Goal: Information Seeking & Learning: Learn about a topic

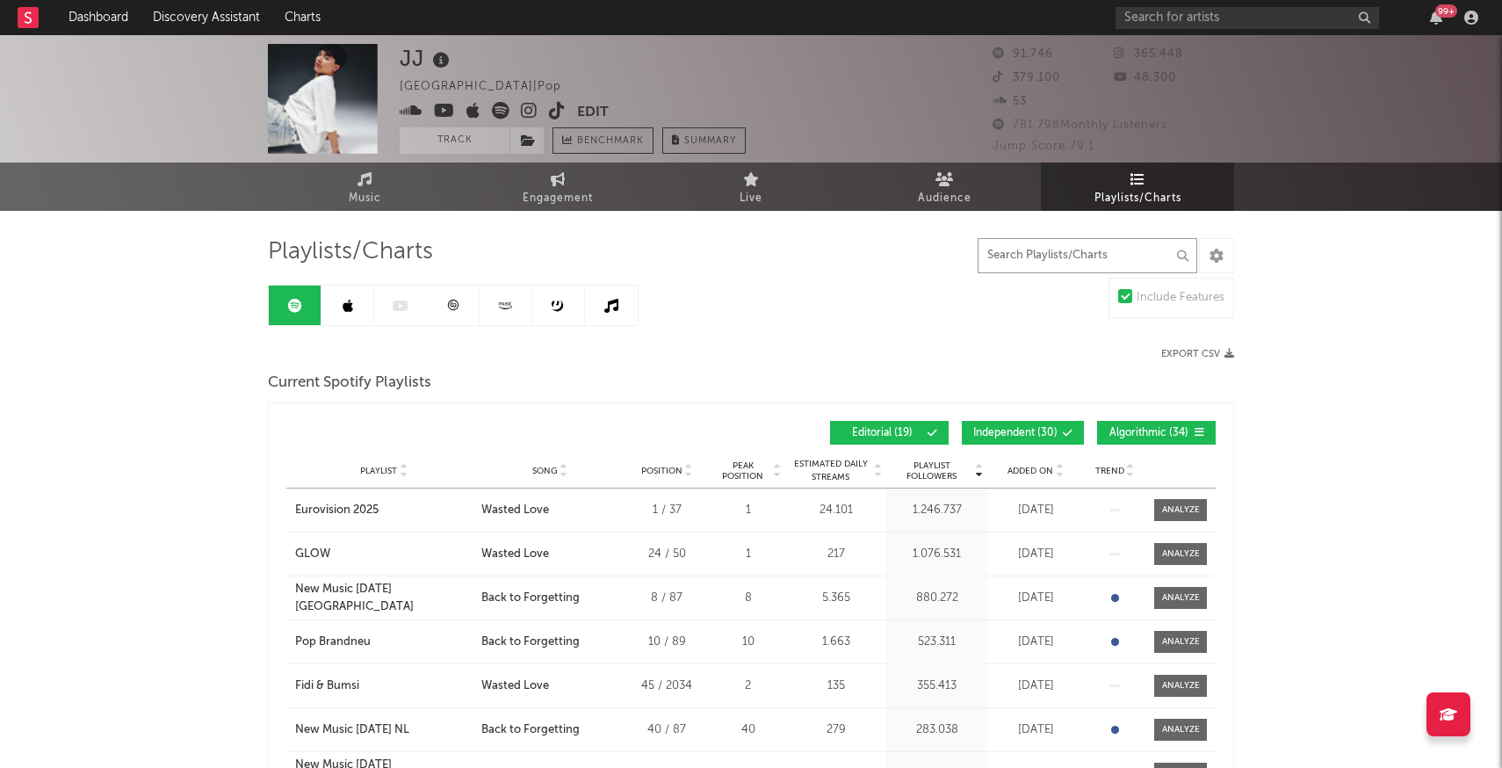
click at [1090, 263] on input "text" at bounding box center [1087, 255] width 220 height 35
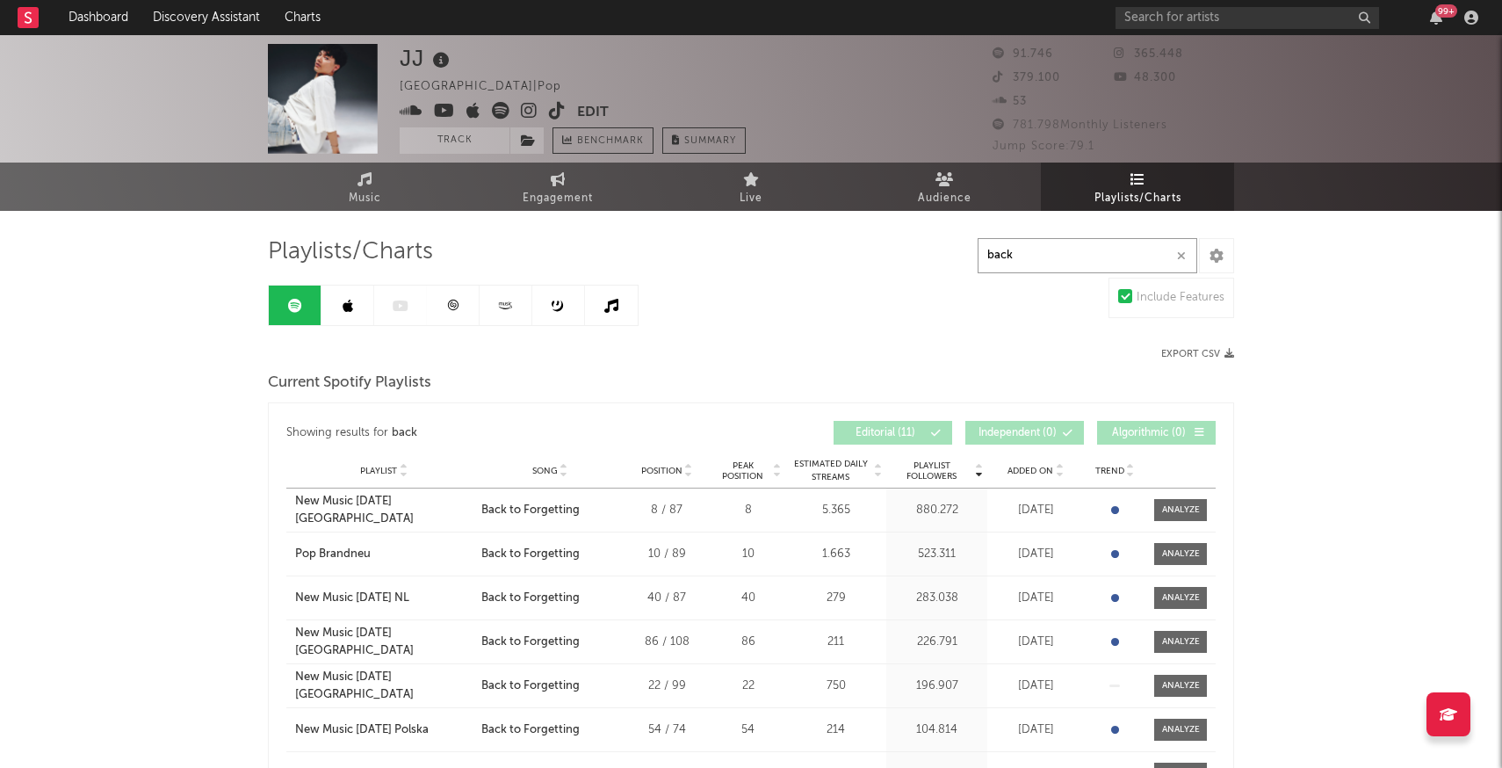
type input "back"
click at [353, 302] on link at bounding box center [347, 305] width 53 height 40
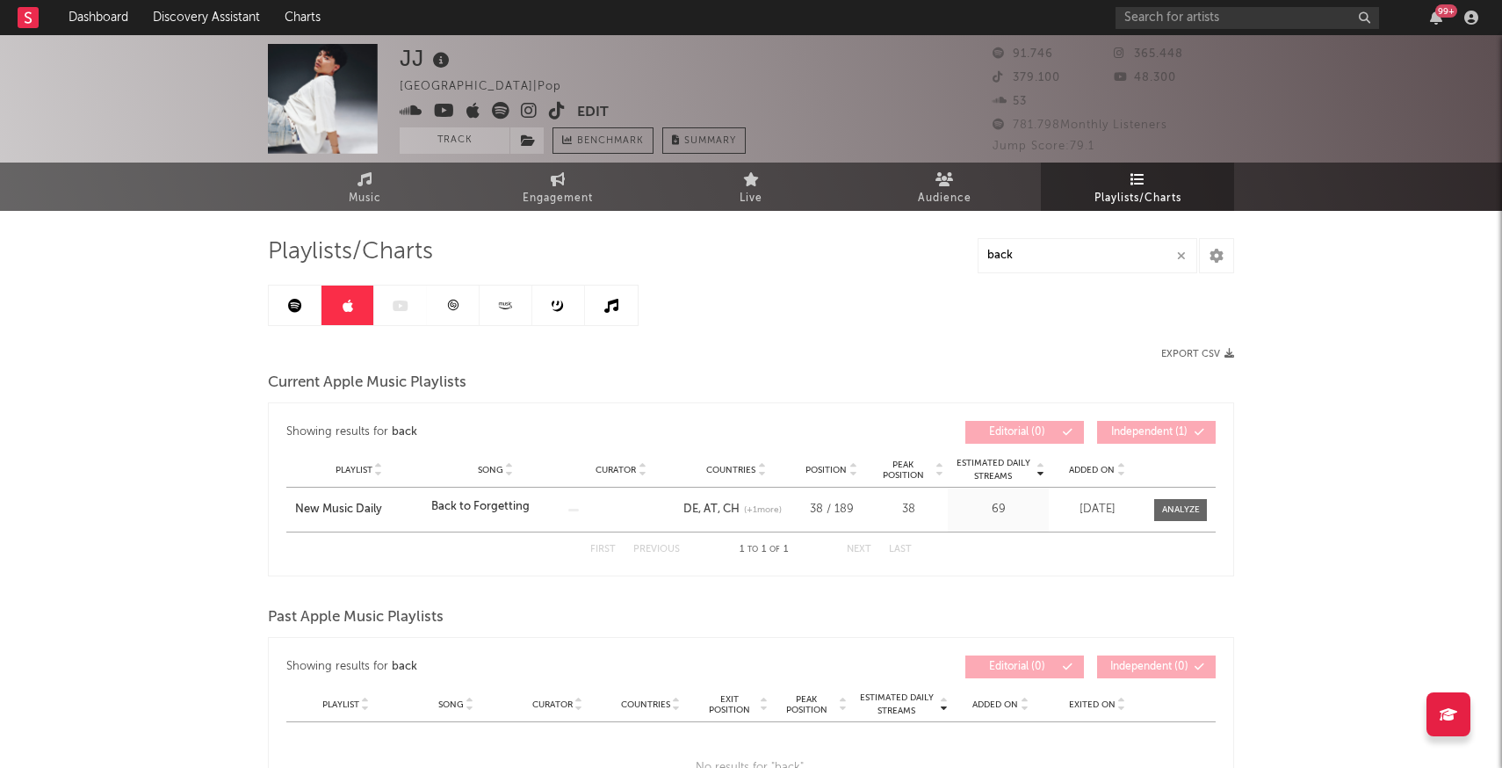
click at [427, 296] on link at bounding box center [453, 305] width 53 height 40
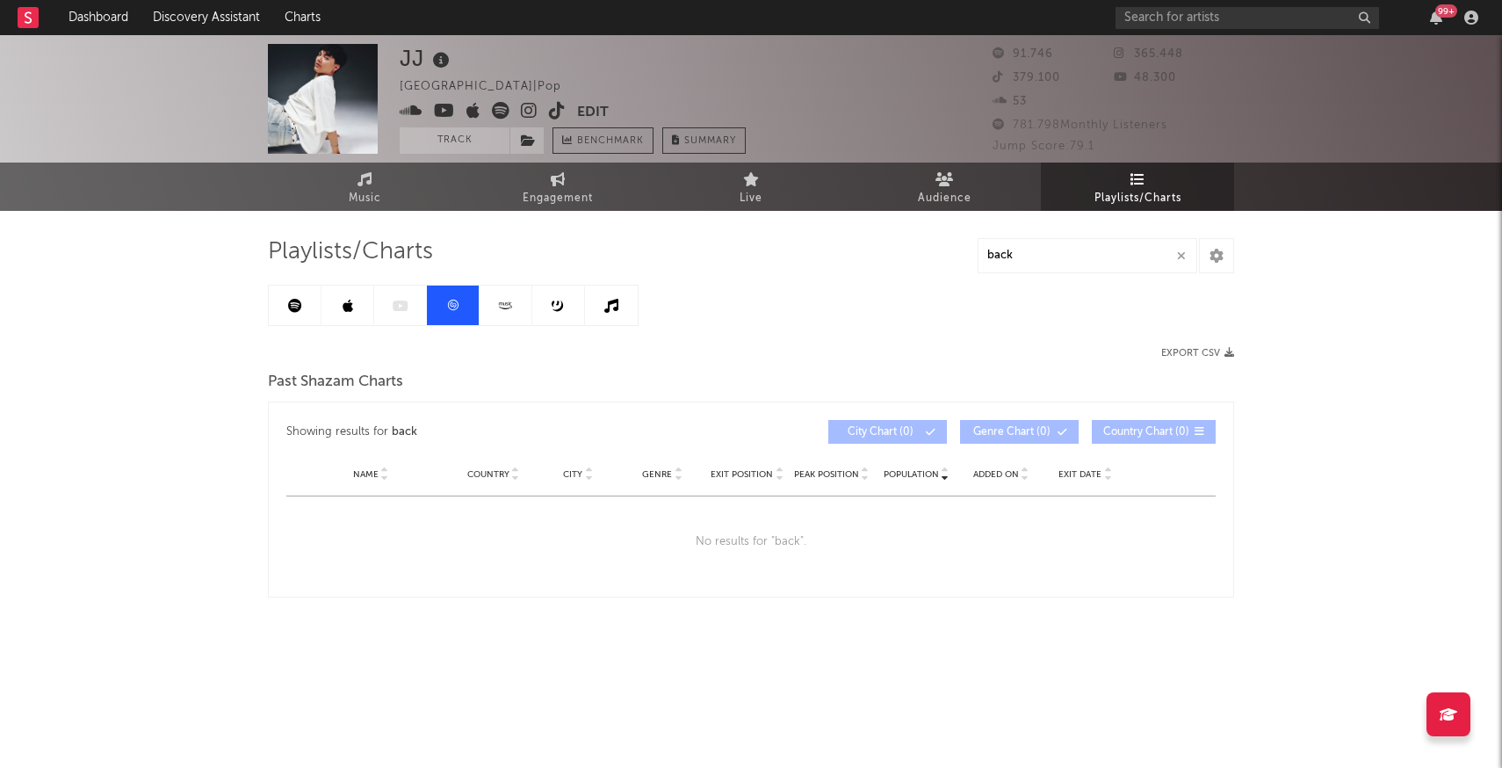
click at [495, 306] on icon at bounding box center [505, 305] width 20 height 13
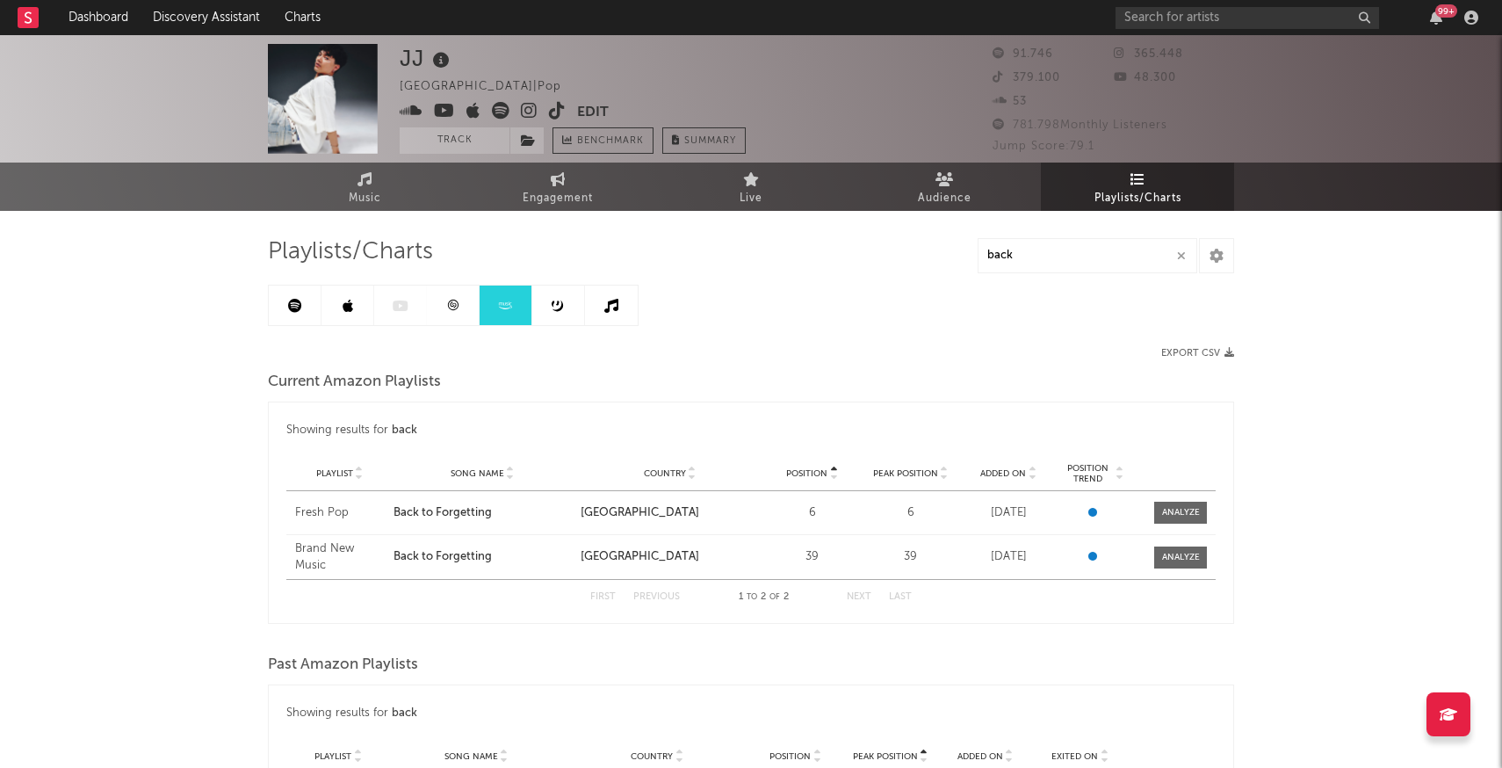
click at [547, 308] on link at bounding box center [558, 305] width 53 height 40
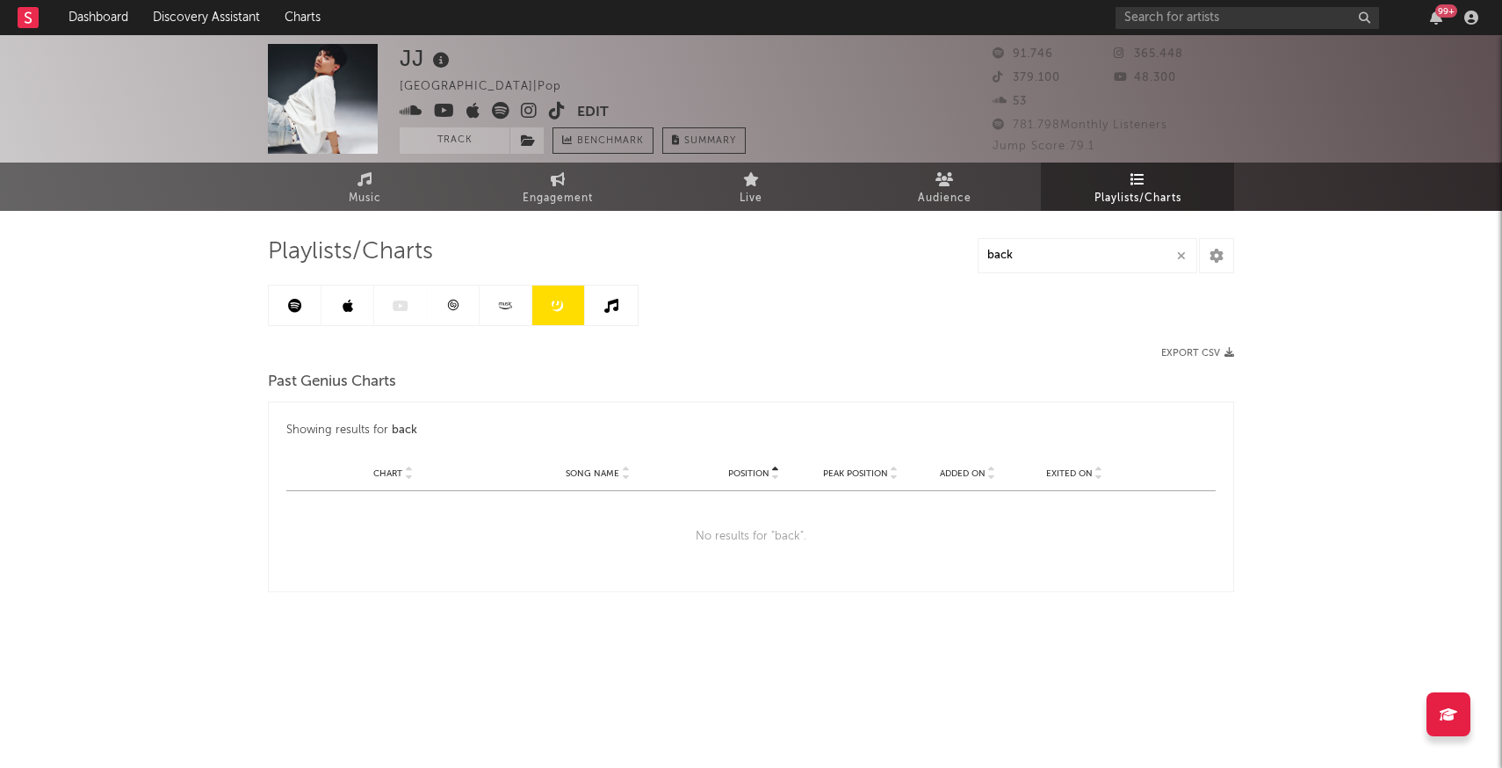
click at [591, 311] on link at bounding box center [611, 305] width 53 height 40
click at [271, 294] on link at bounding box center [295, 305] width 53 height 40
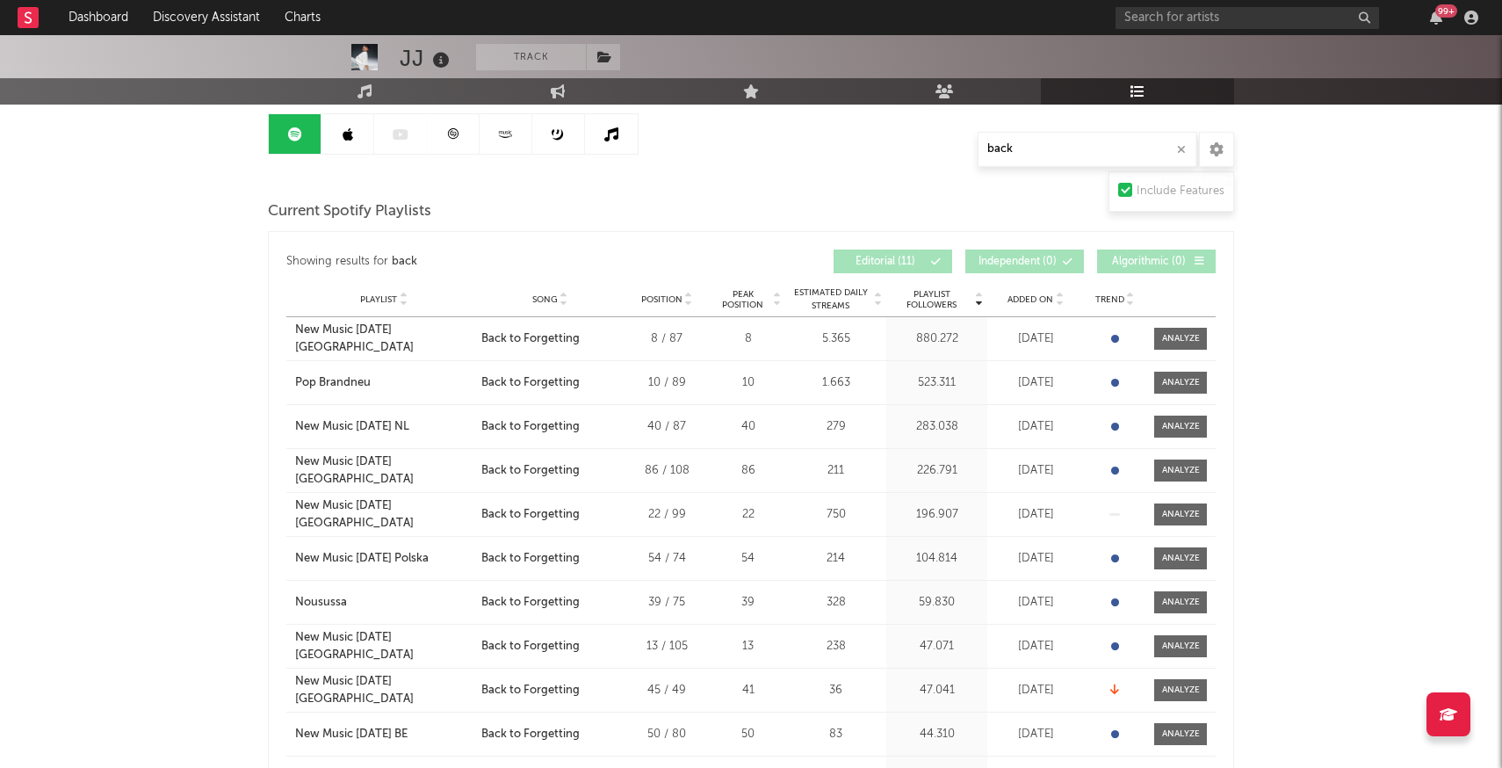
scroll to position [161, 0]
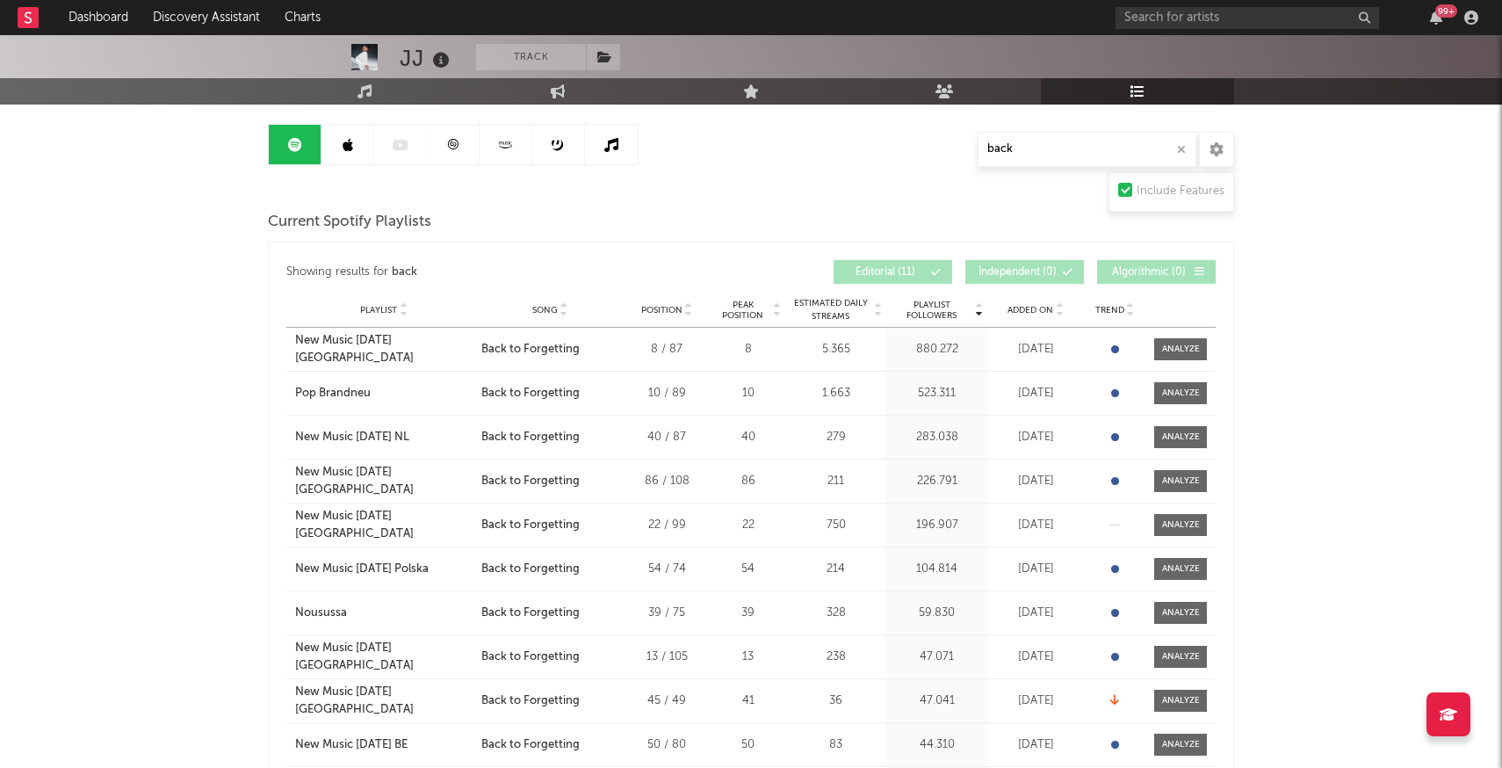
click at [923, 306] on span "Playlist Followers" at bounding box center [931, 309] width 82 height 21
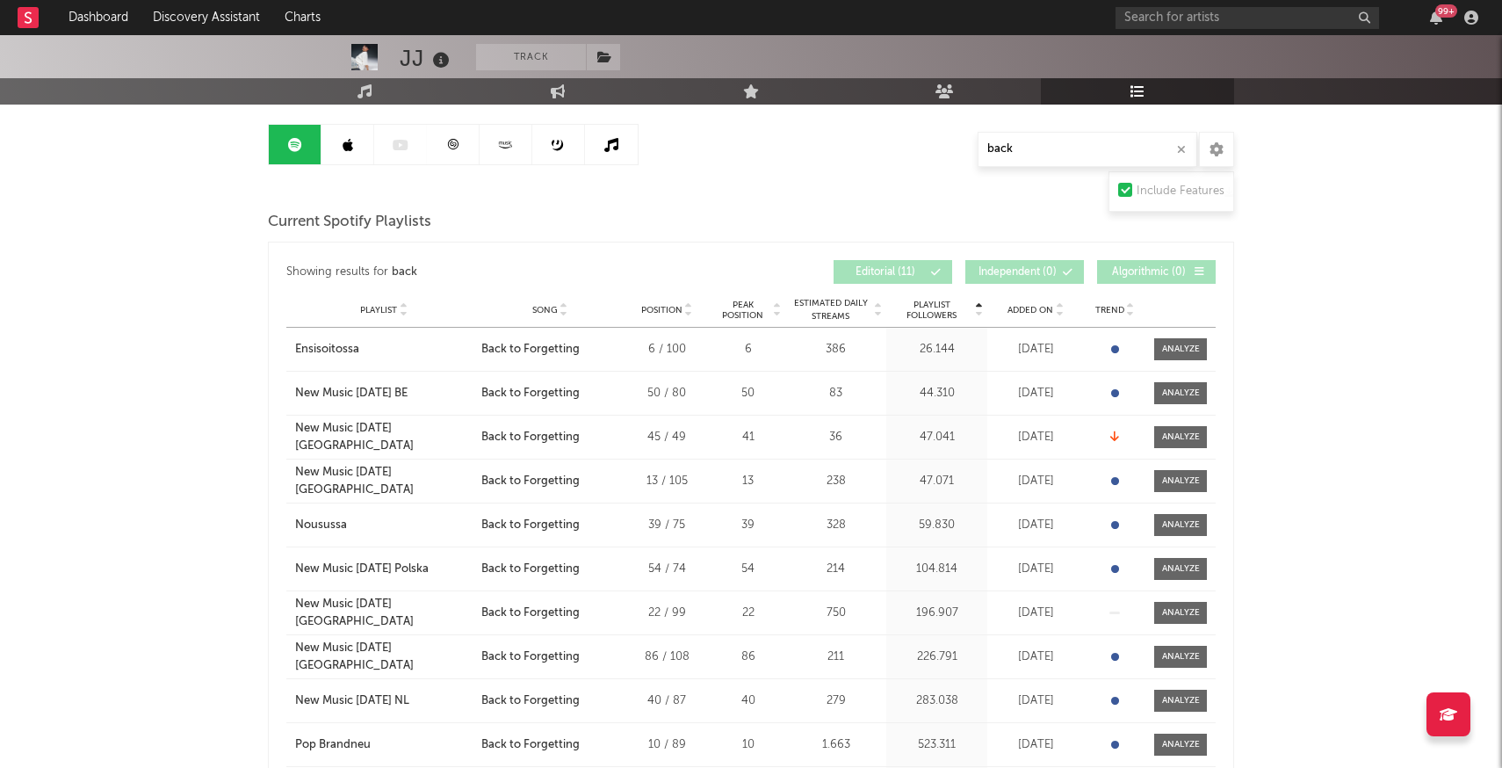
click at [923, 306] on span "Playlist Followers" at bounding box center [931, 309] width 82 height 21
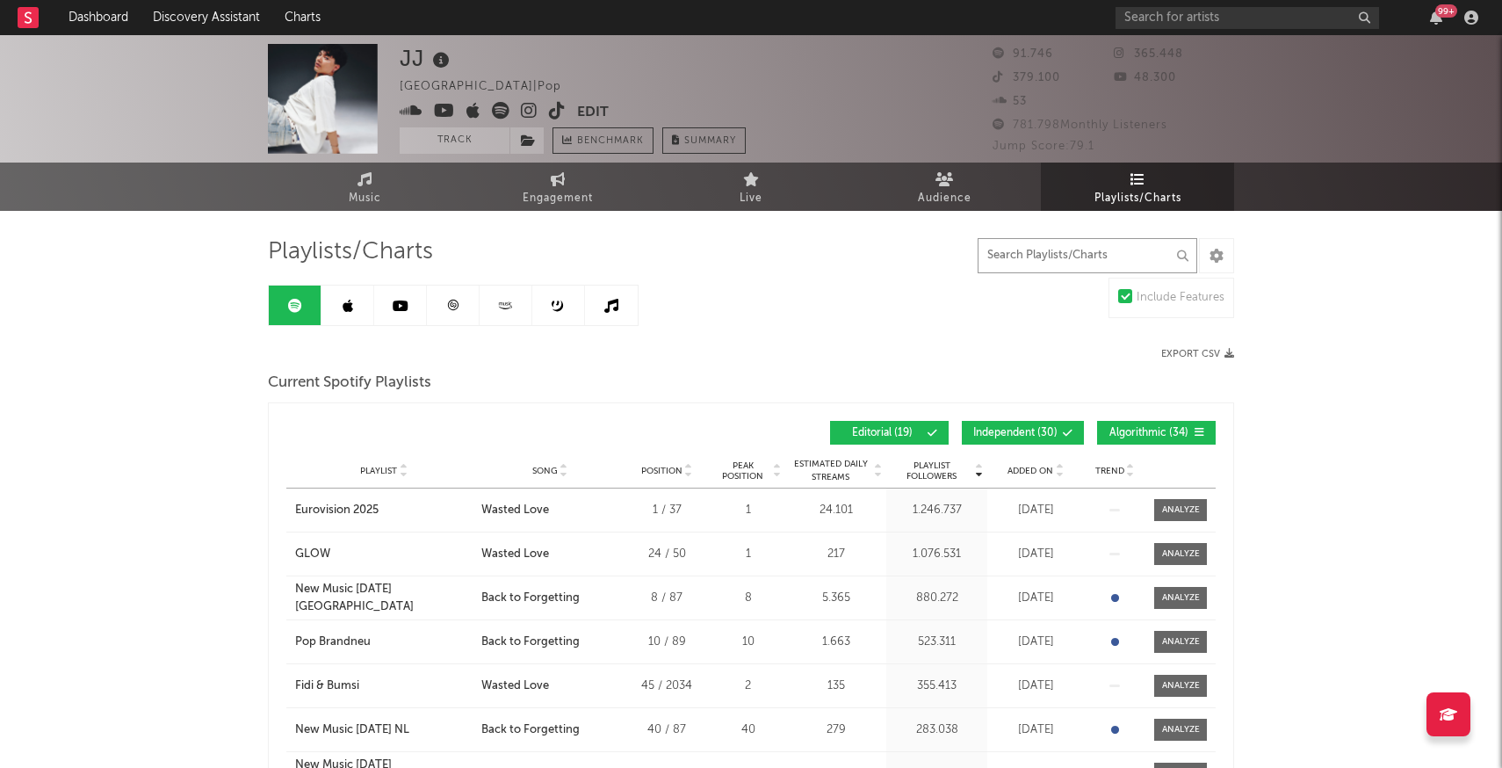
click at [1049, 254] on input "text" at bounding box center [1087, 255] width 220 height 35
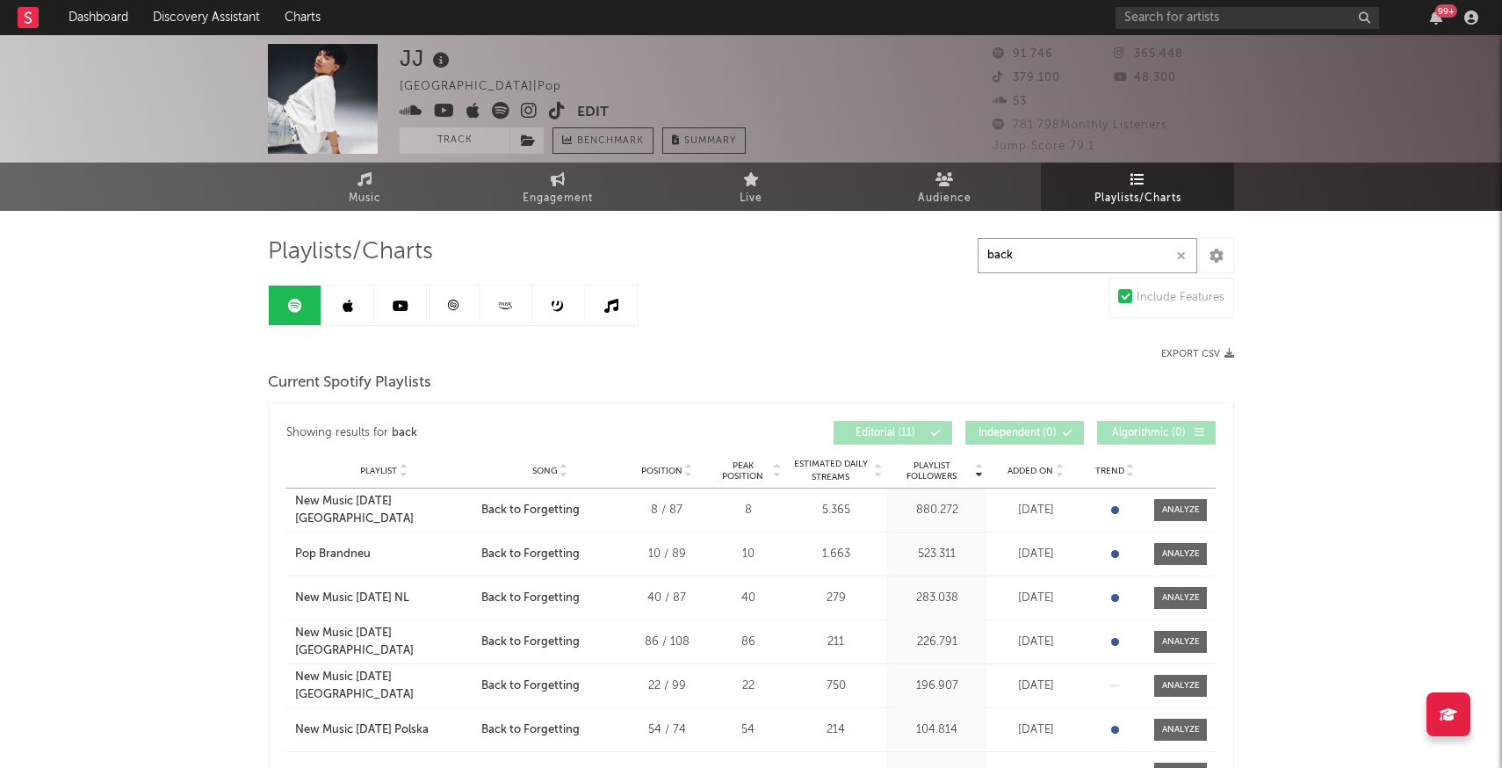
type input "back"
click at [348, 299] on icon at bounding box center [347, 306] width 11 height 14
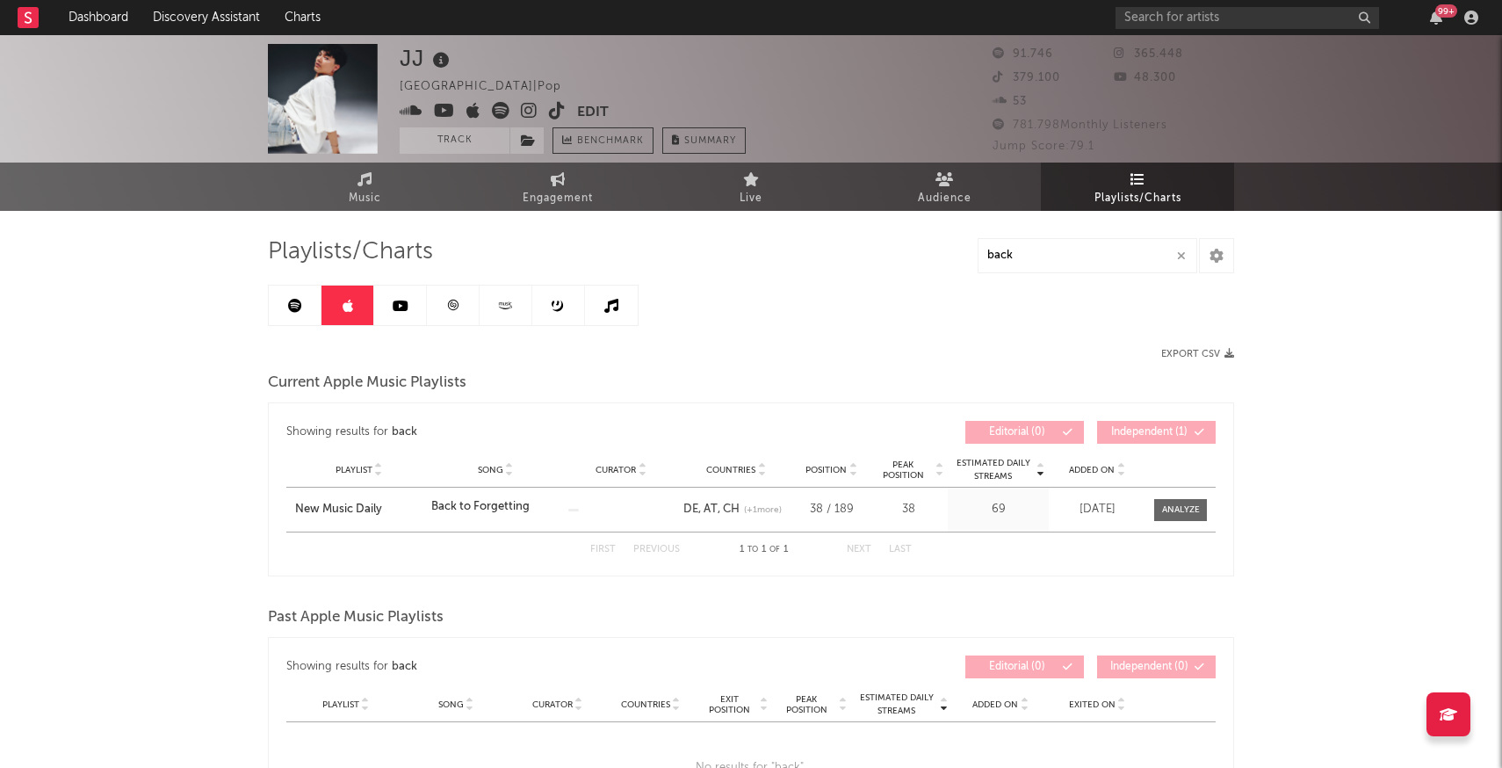
click at [397, 299] on icon at bounding box center [401, 306] width 16 height 14
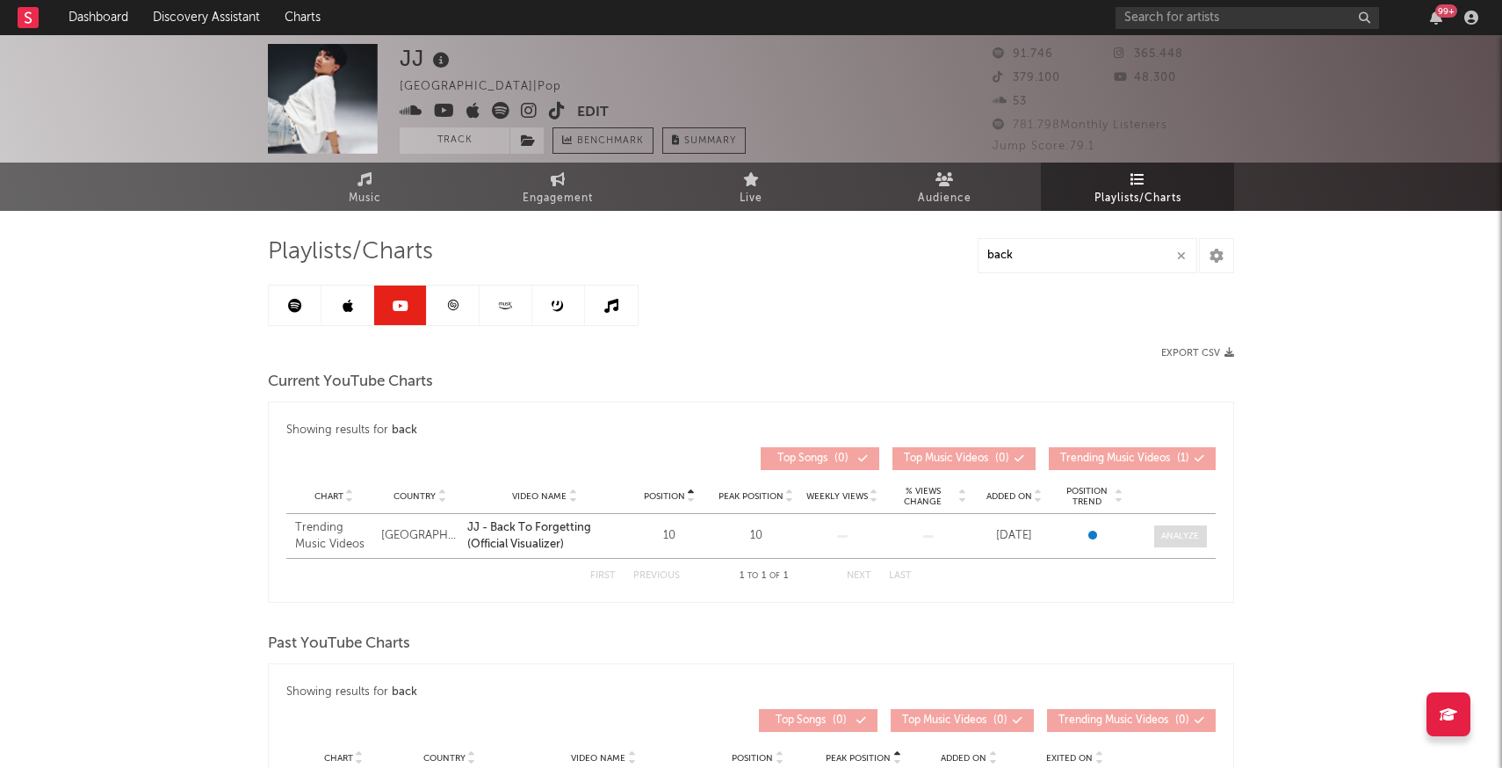
click at [1181, 533] on div at bounding box center [1180, 536] width 38 height 13
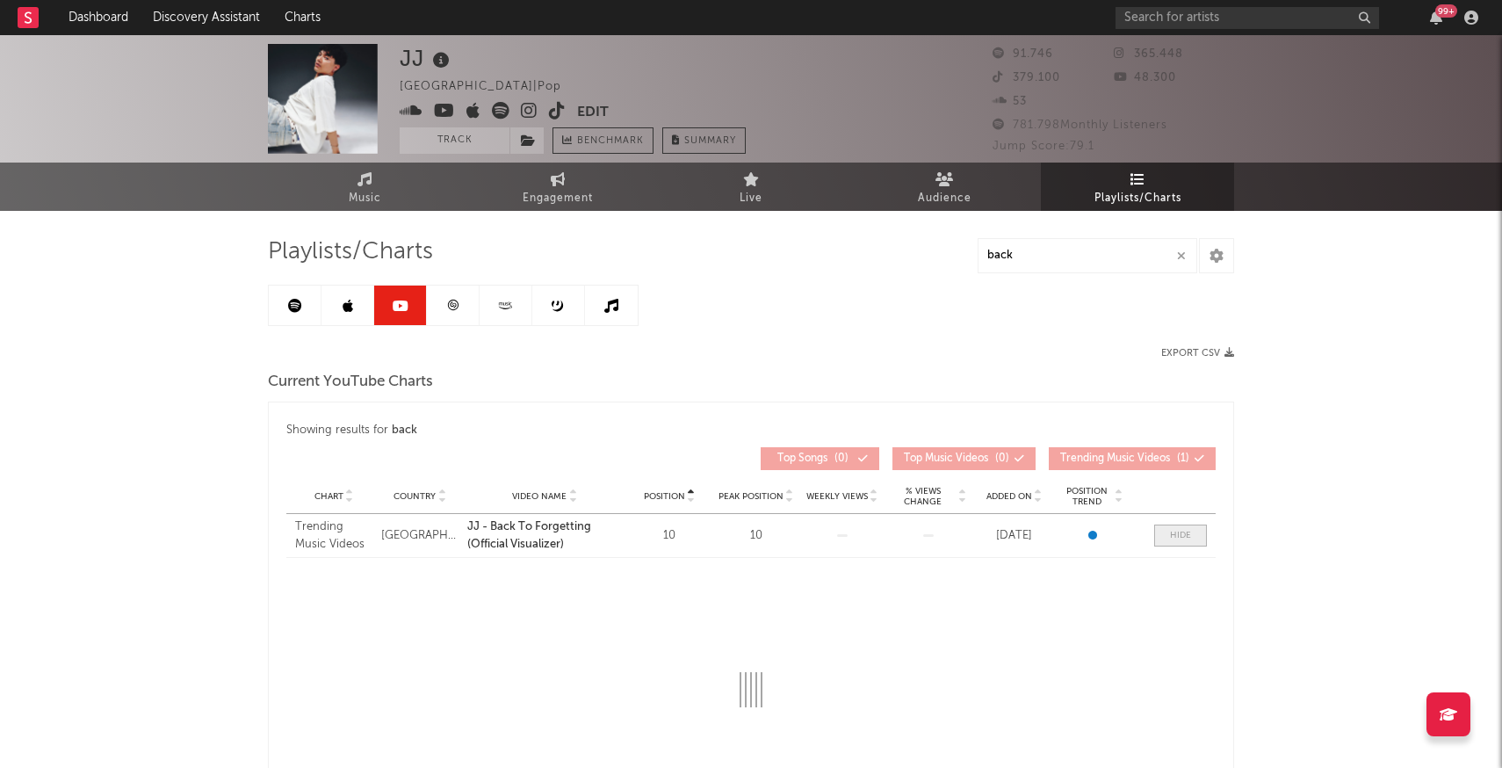
select select "1w"
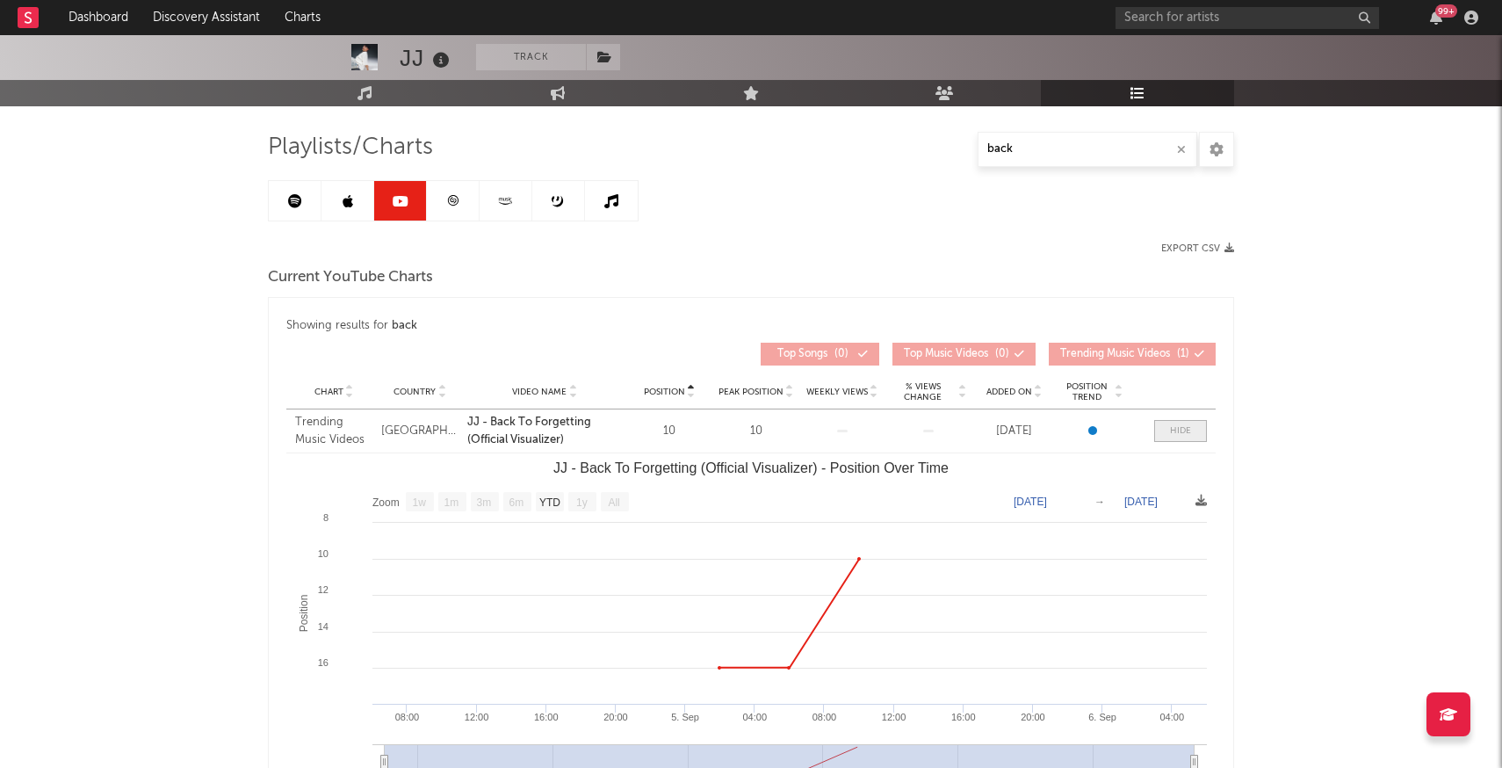
scroll to position [95, 0]
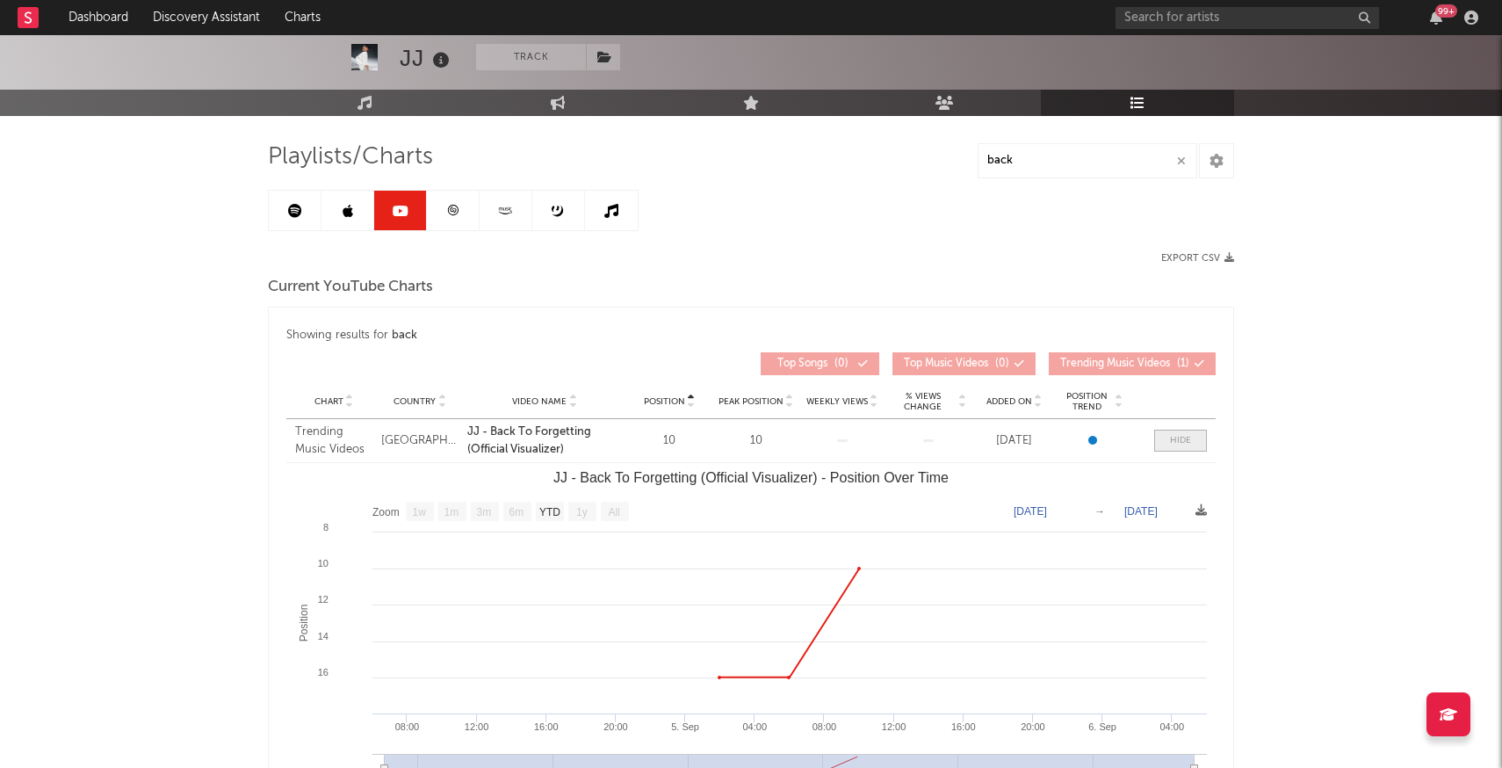
click at [1179, 438] on div at bounding box center [1180, 440] width 21 height 13
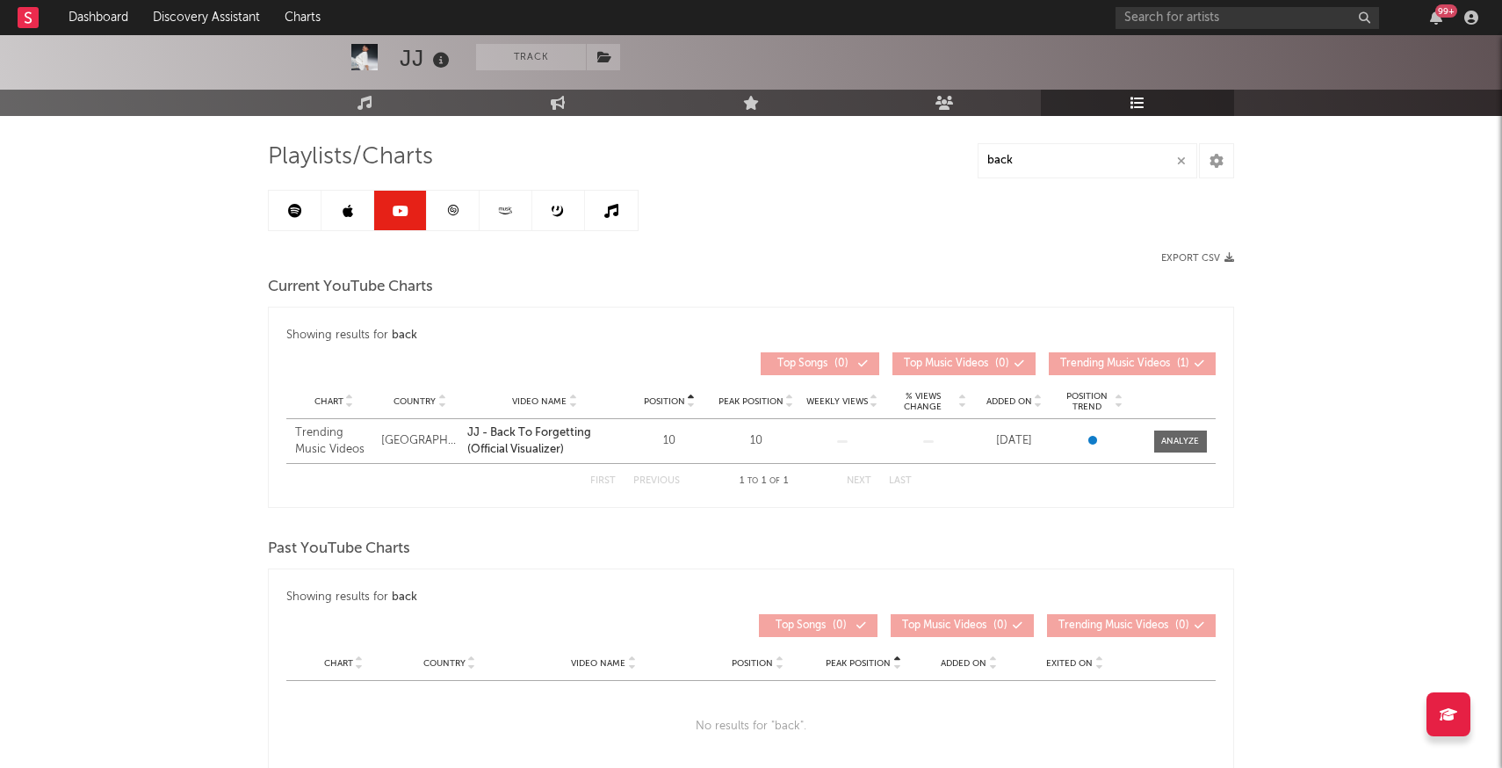
click at [320, 443] on div "Trending Music Videos" at bounding box center [333, 441] width 77 height 34
click at [453, 219] on link at bounding box center [453, 211] width 53 height 40
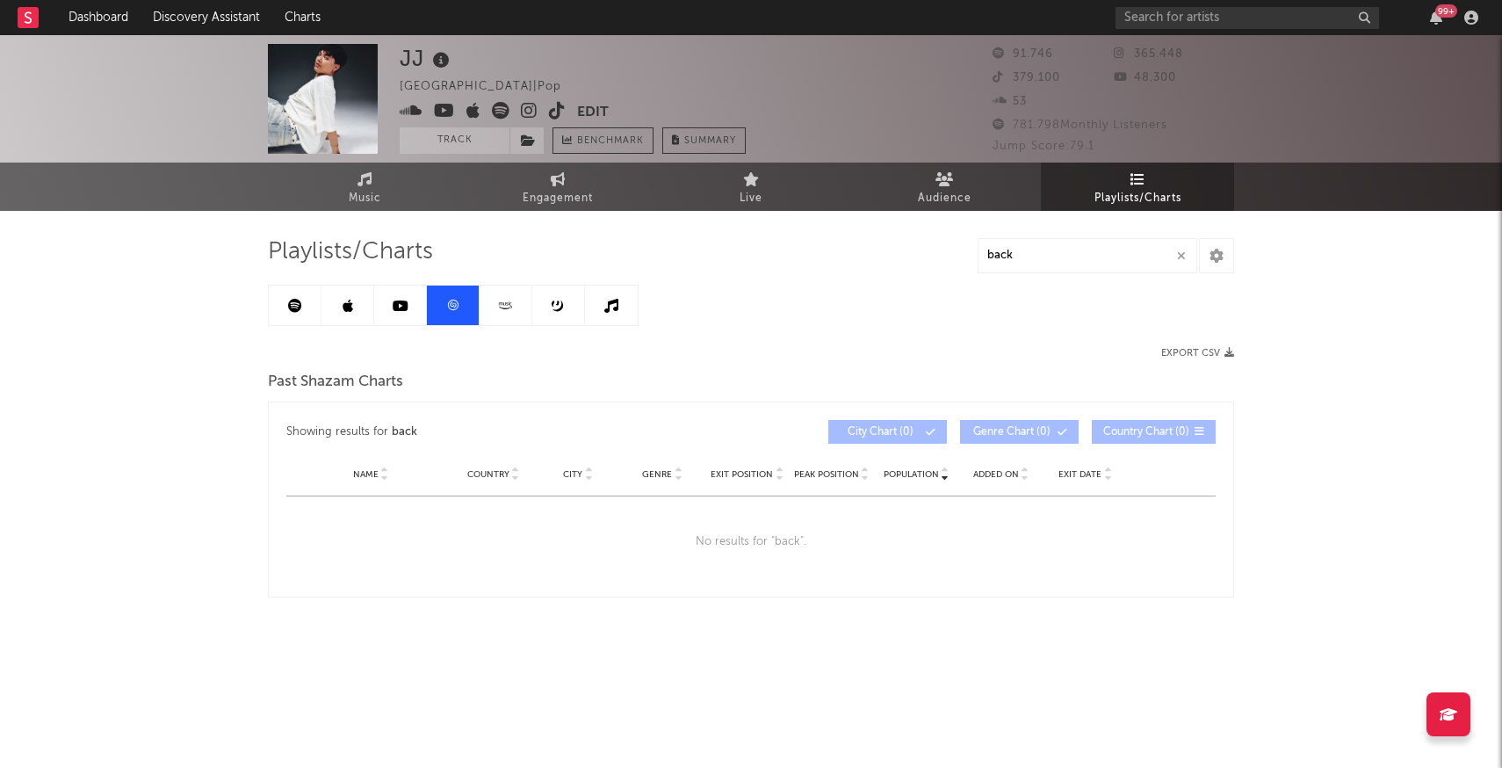
click at [488, 309] on link at bounding box center [505, 305] width 53 height 40
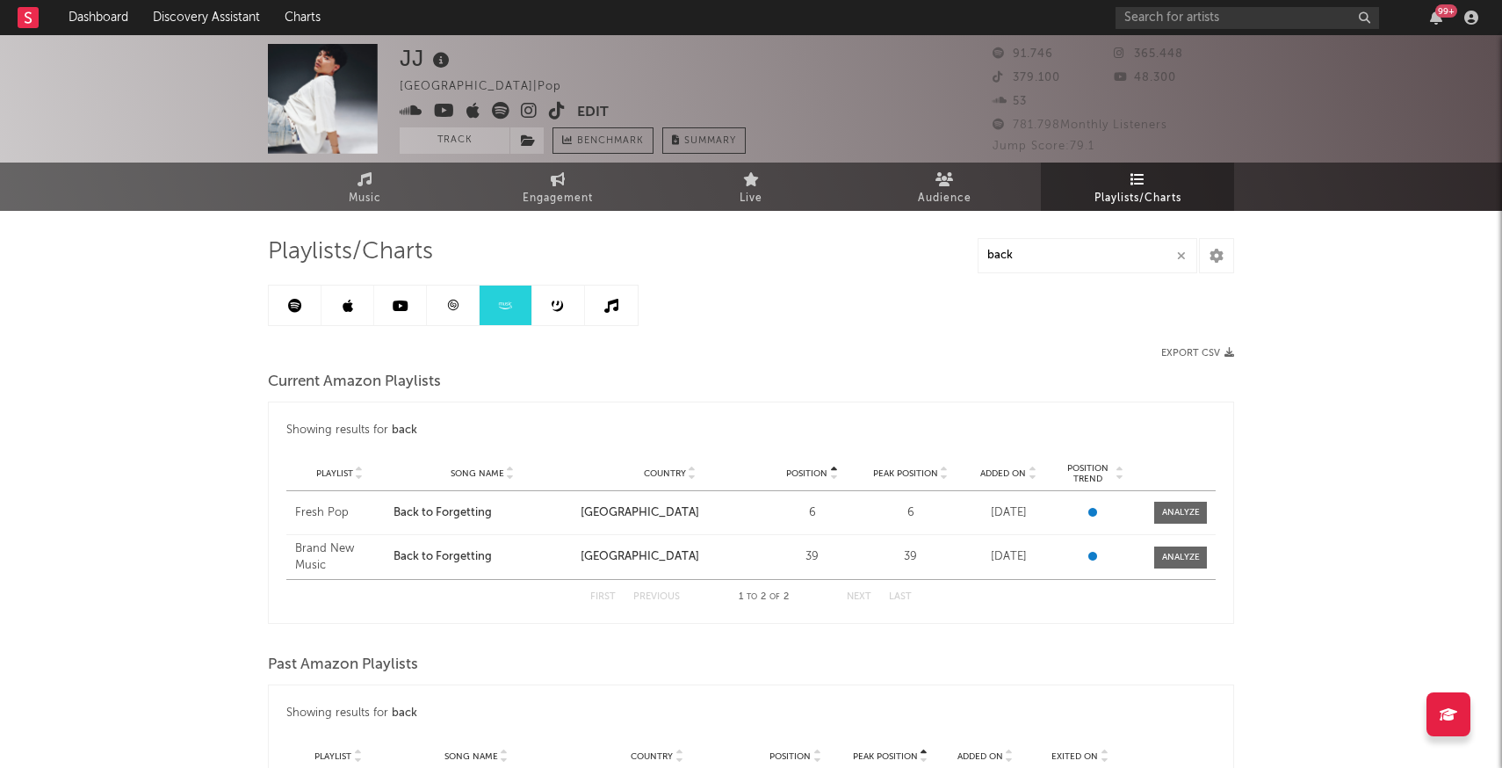
click at [557, 308] on icon at bounding box center [558, 305] width 13 height 13
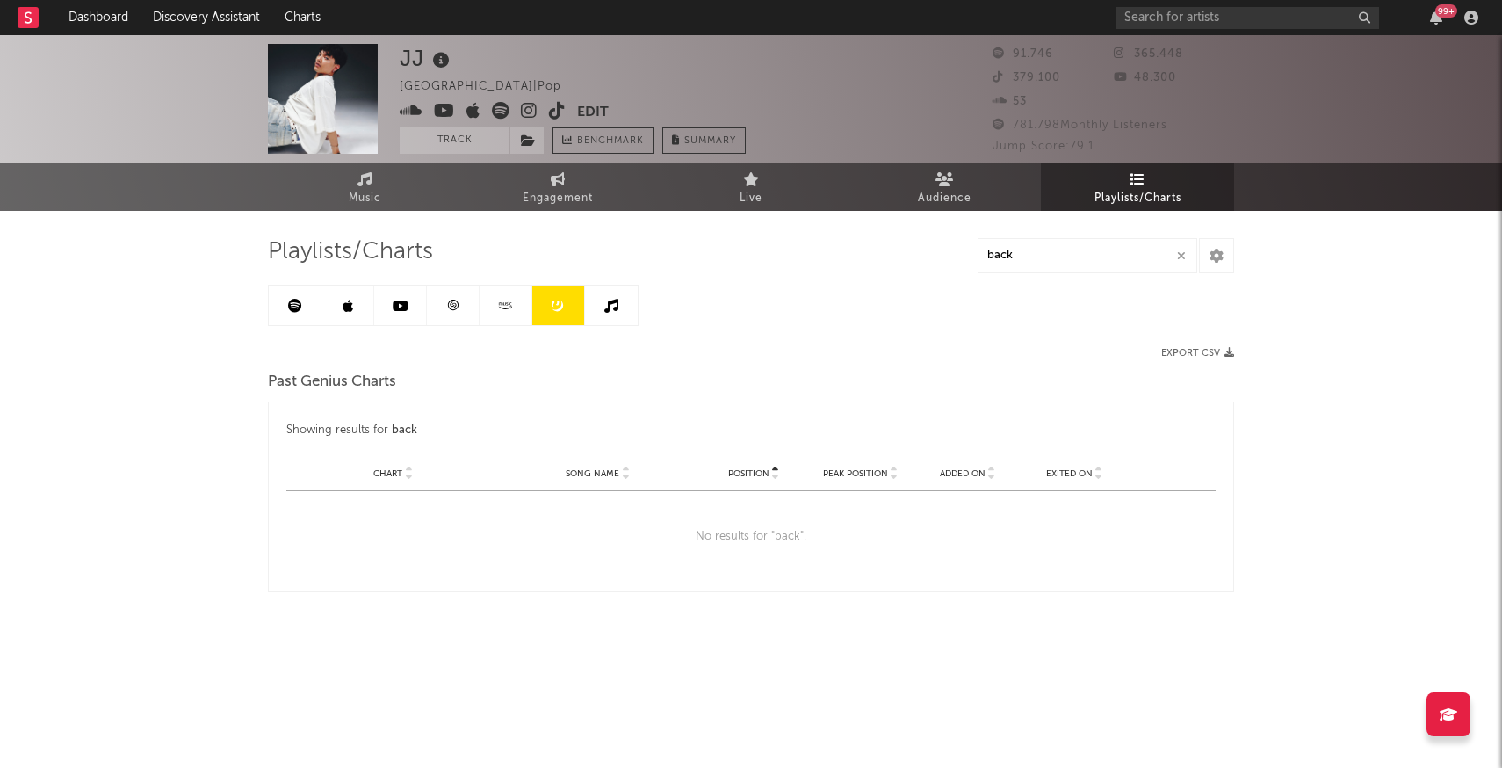
click at [609, 307] on icon at bounding box center [611, 306] width 14 height 14
click at [484, 302] on link at bounding box center [505, 305] width 53 height 40
